Goal: Information Seeking & Learning: Learn about a topic

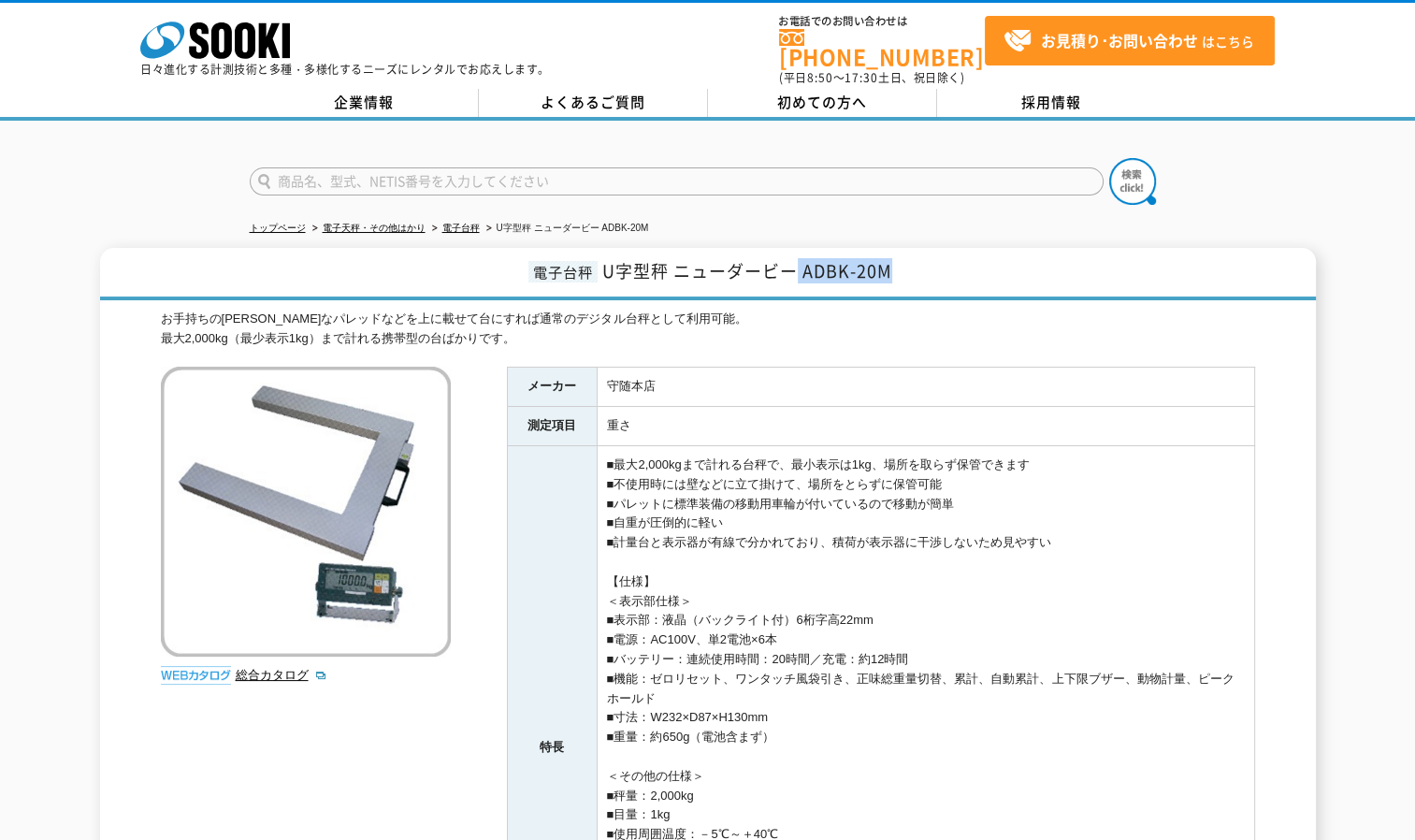
drag, startPoint x: 902, startPoint y: 261, endPoint x: 799, endPoint y: 260, distance: 103.0
click at [799, 260] on h1 "電子台秤 U字型秤 ニューダービー ADBK-20M" at bounding box center [708, 274] width 1216 height 52
drag, startPoint x: 799, startPoint y: 260, endPoint x: 834, endPoint y: 260, distance: 35.0
copy span "ADBK-20M"
click at [36, 313] on div "電子台秤 U字型秤 ニューダービー ADBK-20M お手持ちの[PERSON_NAME]なパレッドなどを上に載せて台にすれば通常のデジタル台秤として利用可能…" at bounding box center [708, 709] width 1415 height 921
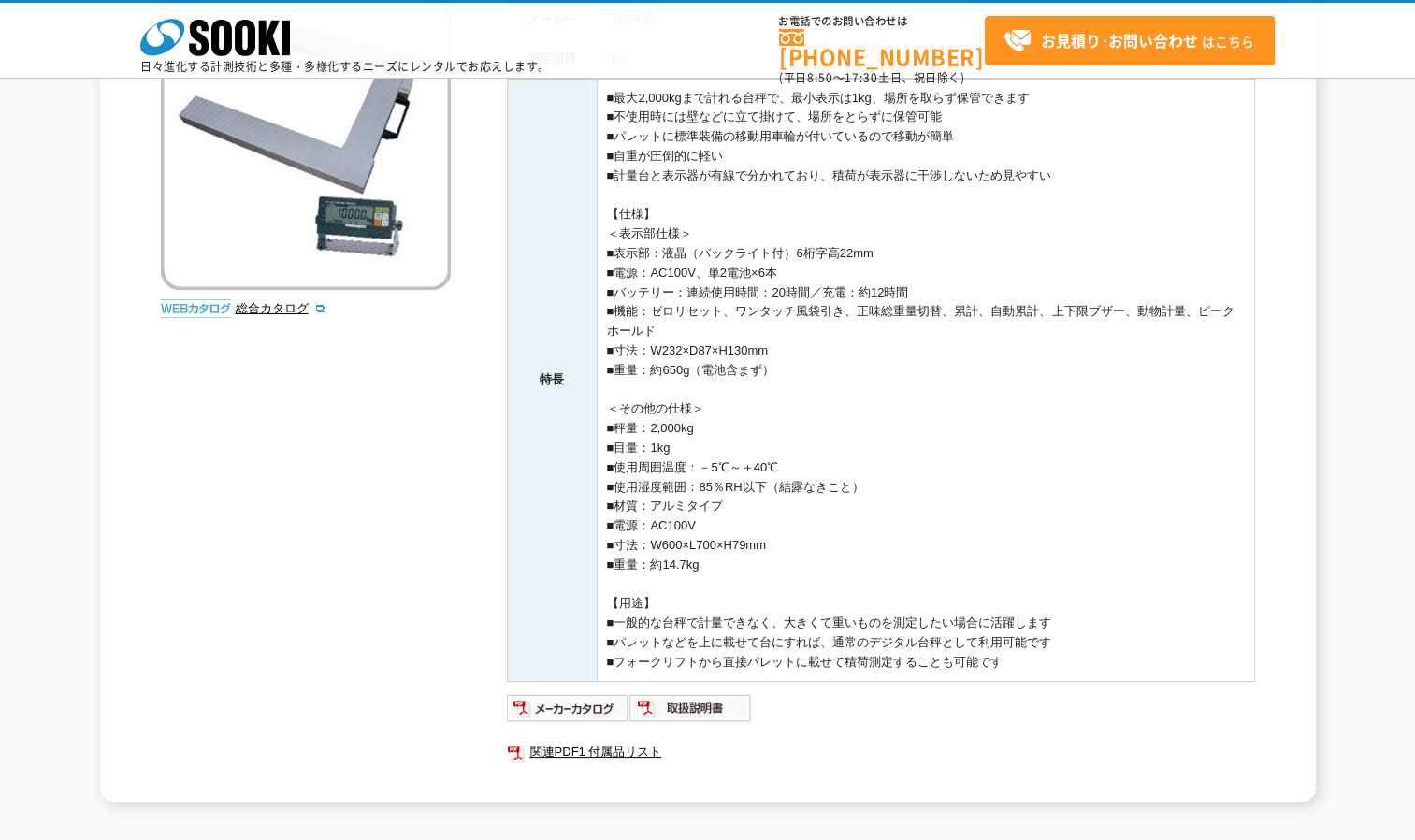
scroll to position [187, 0]
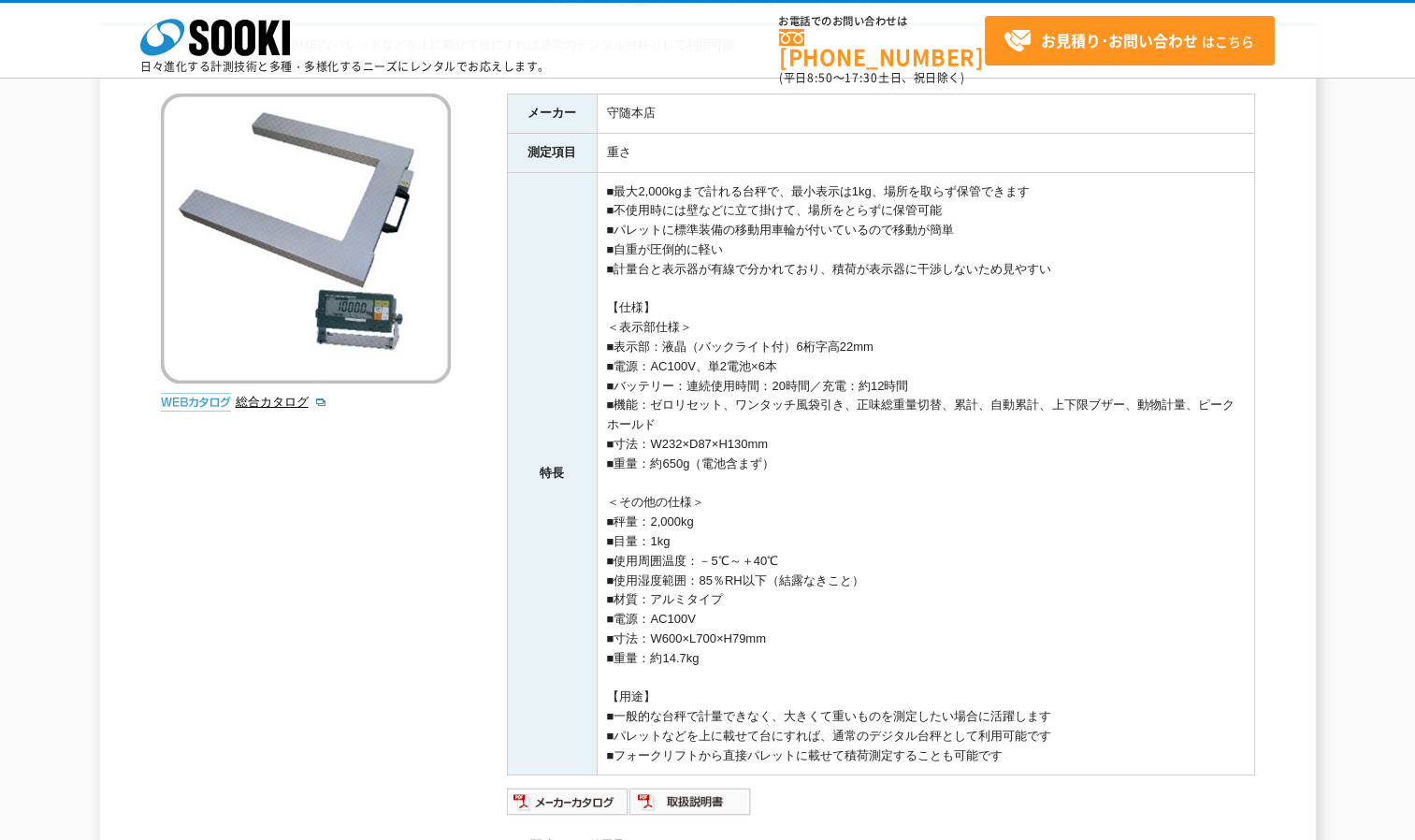
click at [439, 494] on div "お手持ちの[PERSON_NAME]なパレッドなどを上に載せて台にすれば通常のデジタル台秤として利用可能。 最大2,000kg（最少表示1kg）まで計れる携帯…" at bounding box center [708, 465] width 1095 height 860
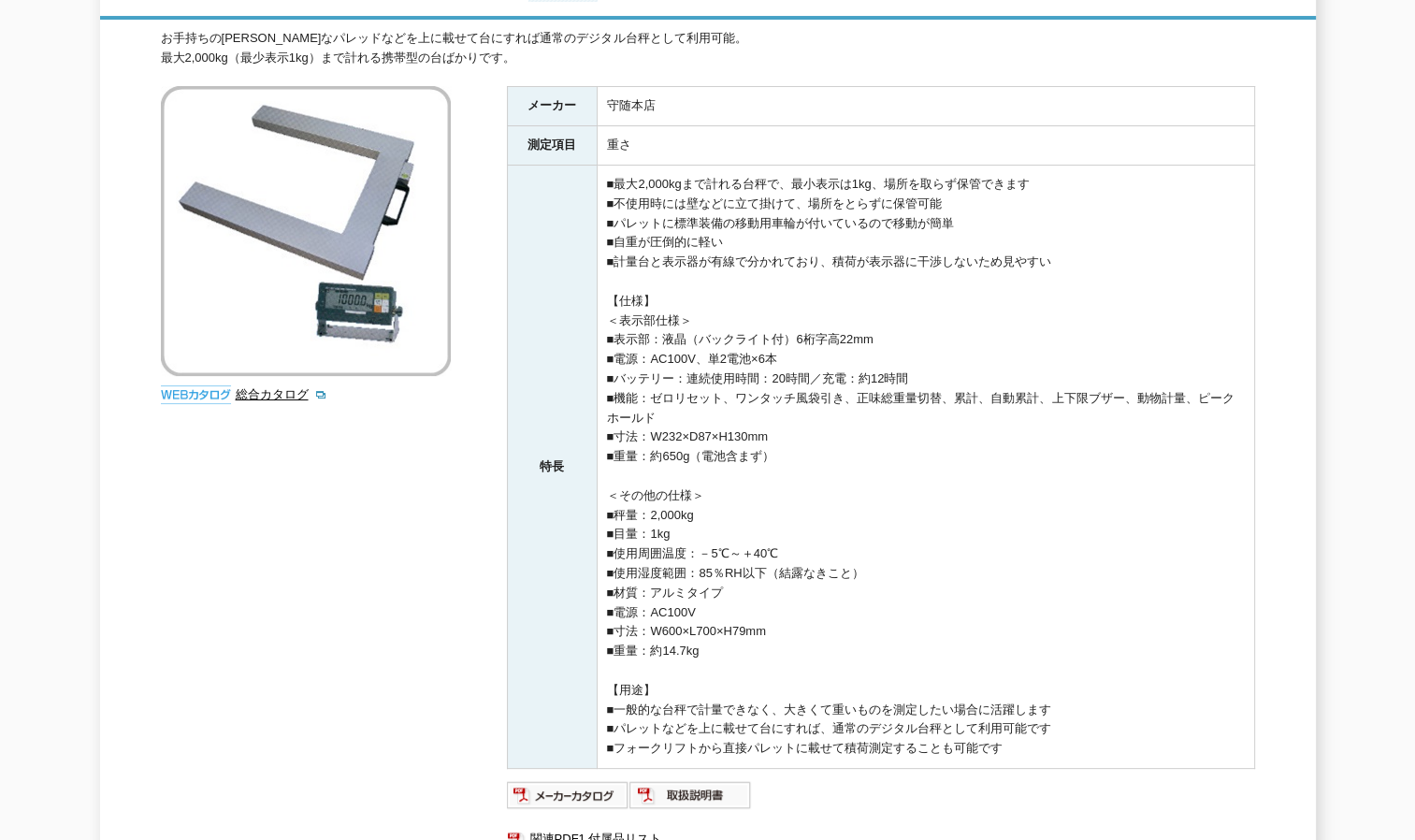
scroll to position [0, 0]
